Goal: Communication & Community: Connect with others

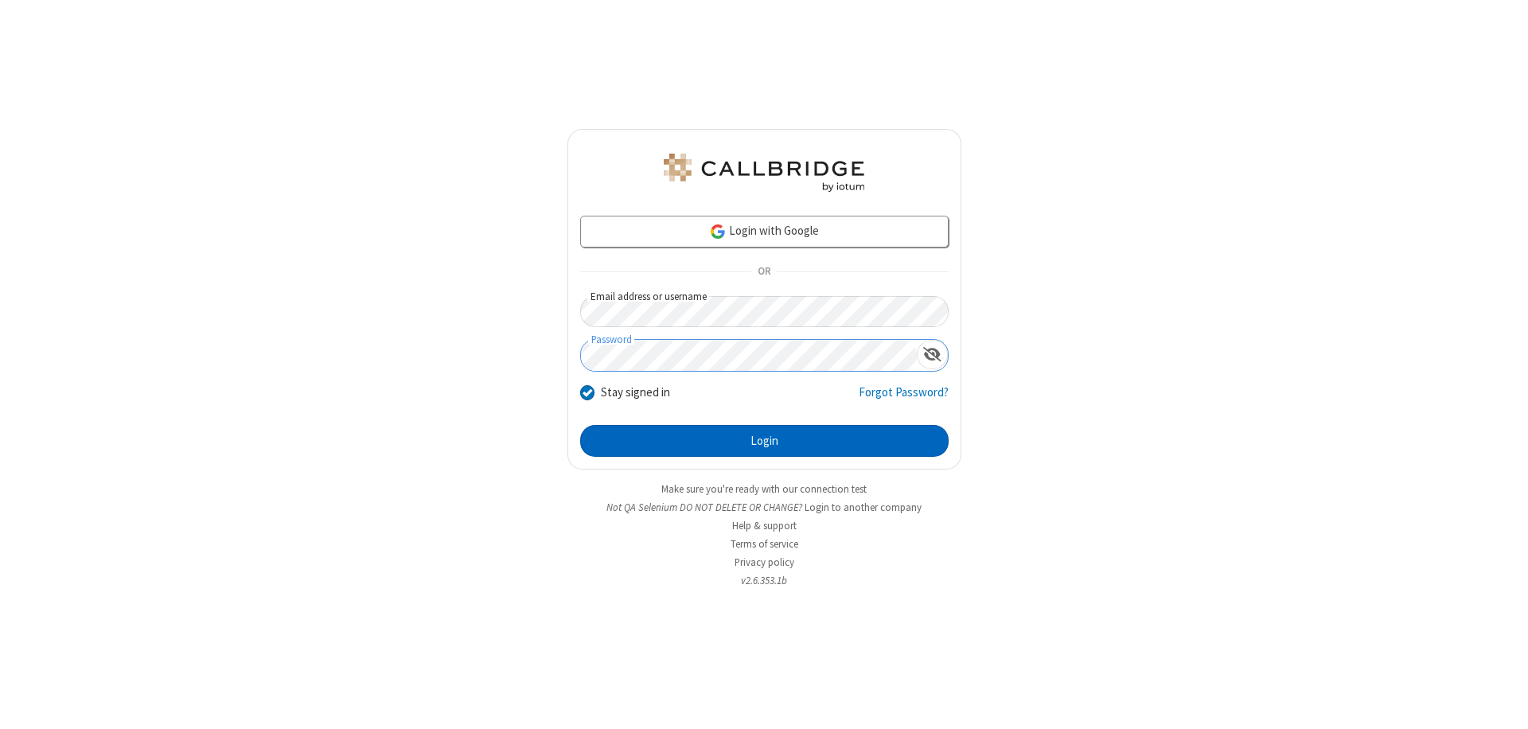
click at [764, 441] on button "Login" at bounding box center [764, 441] width 369 height 32
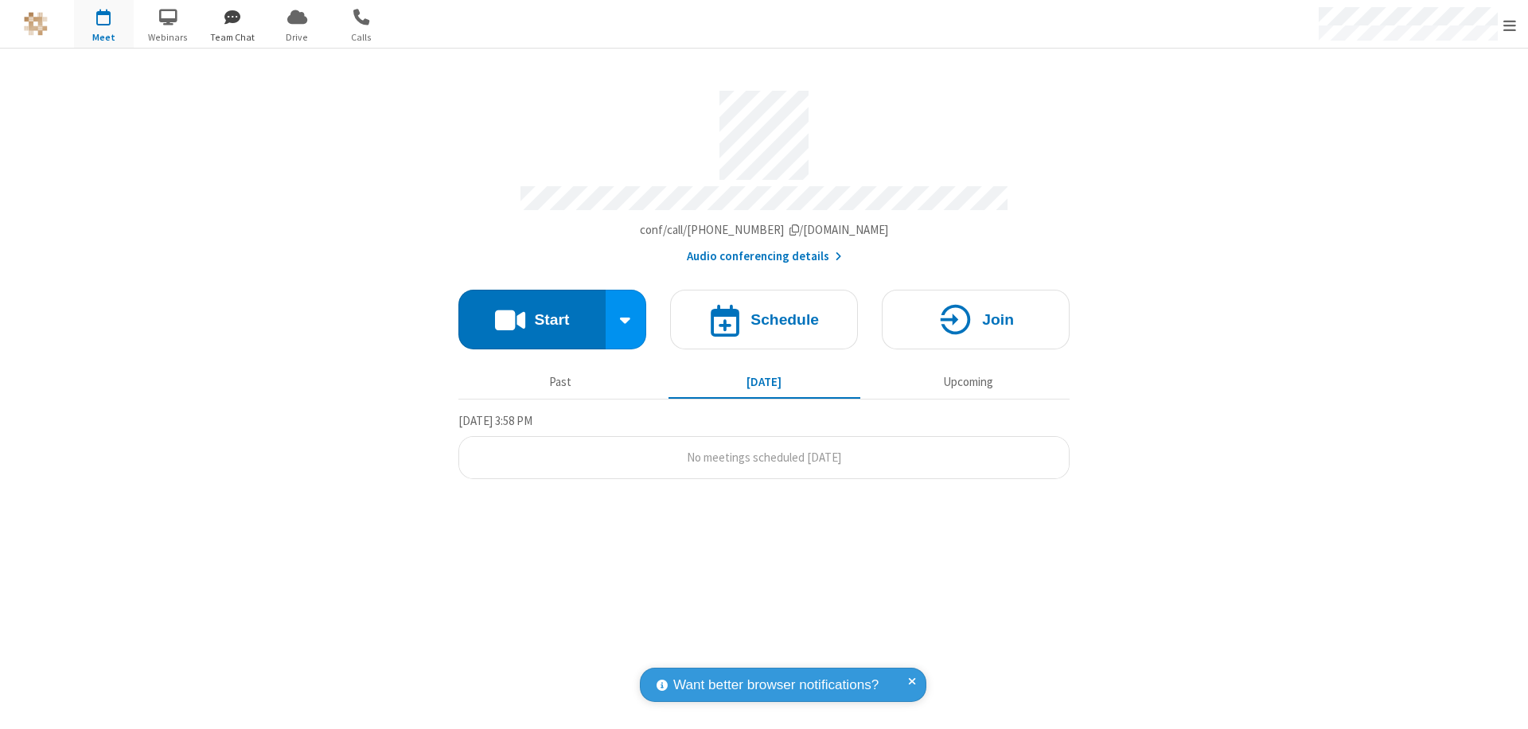
click at [232, 17] on span "button" at bounding box center [233, 16] width 60 height 27
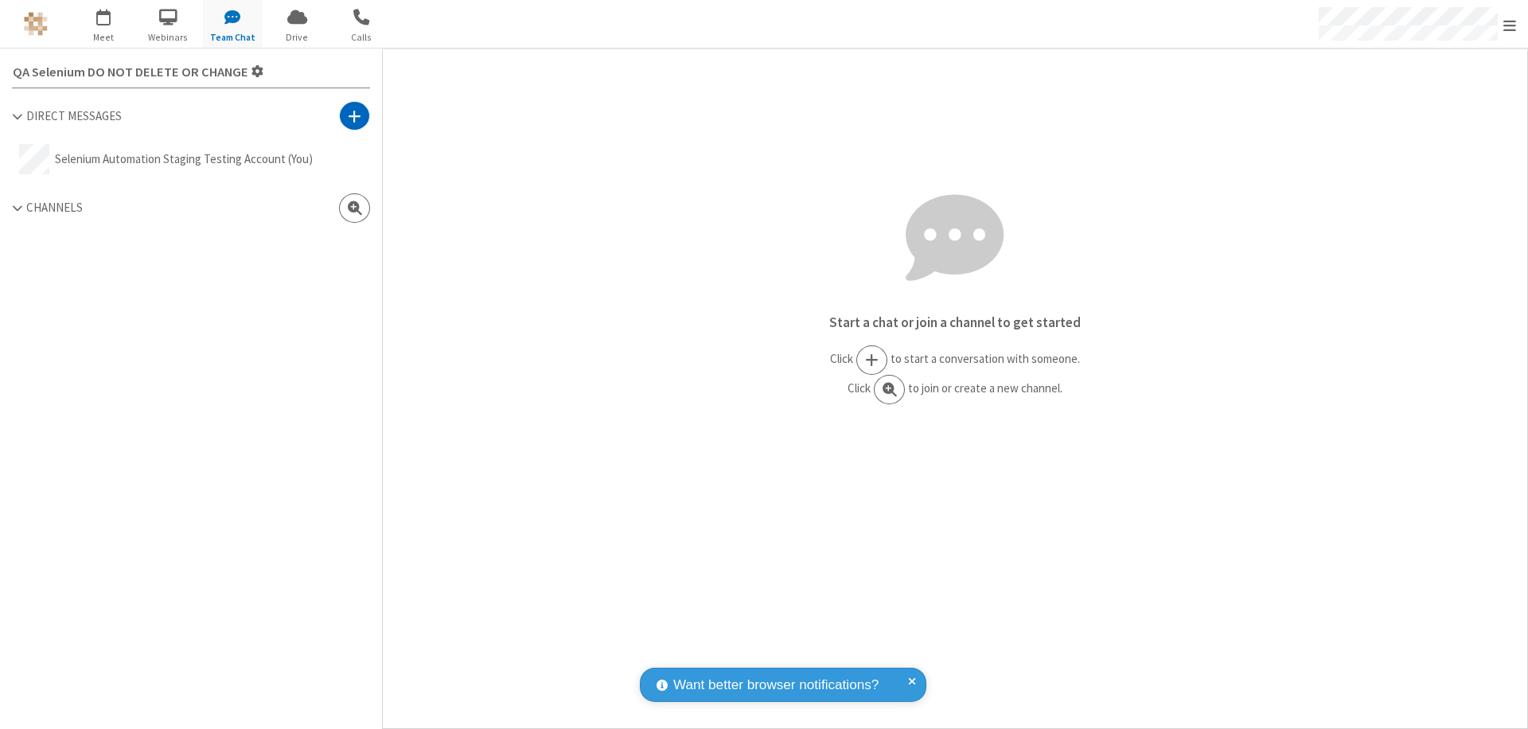
click at [354, 115] on span at bounding box center [355, 116] width 14 height 16
